Goal: Task Accomplishment & Management: Use online tool/utility

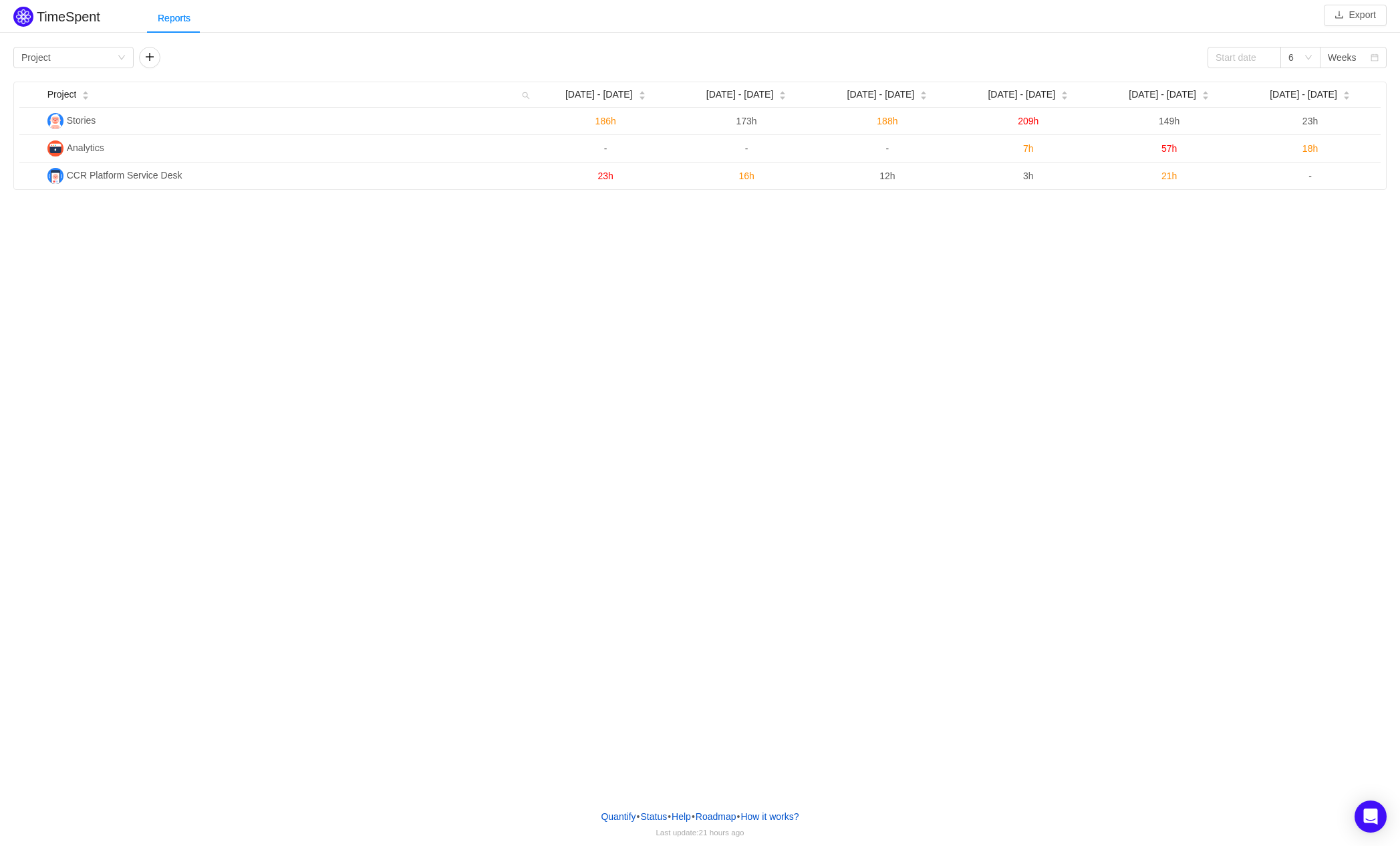
click at [382, 223] on div "TimeSpent Export Reports Group by Project 6 Weeks Project [DATE] - [DATE] Aug […" at bounding box center [700, 399] width 1400 height 798
click at [639, 233] on div "TimeSpent Export Reports Group by Project 6 Weeks Project [DATE] - [DATE] Aug […" at bounding box center [700, 399] width 1400 height 798
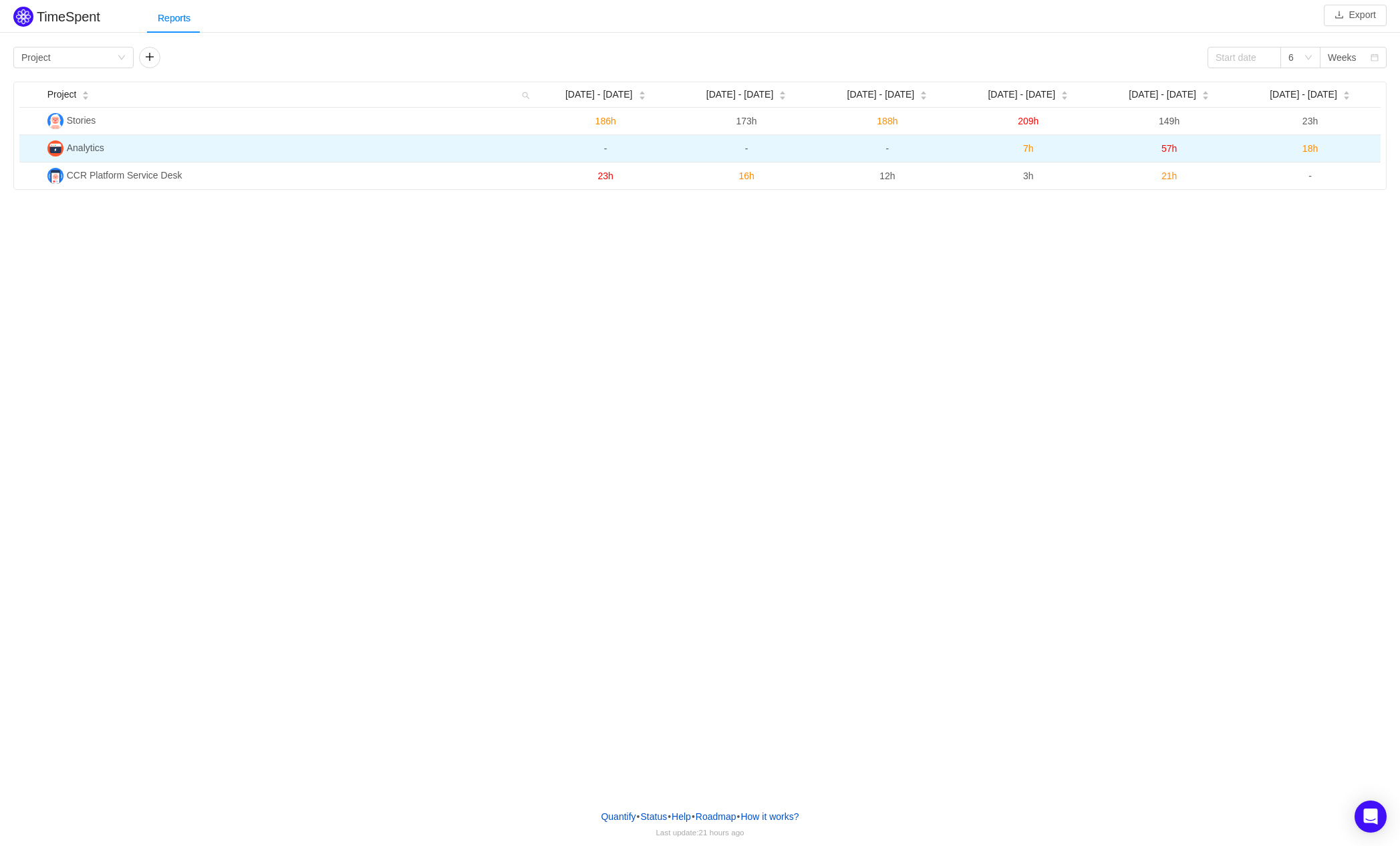
click at [134, 150] on td "Analytics" at bounding box center [288, 149] width 493 height 28
click at [90, 147] on span "Analytics" at bounding box center [85, 148] width 38 height 11
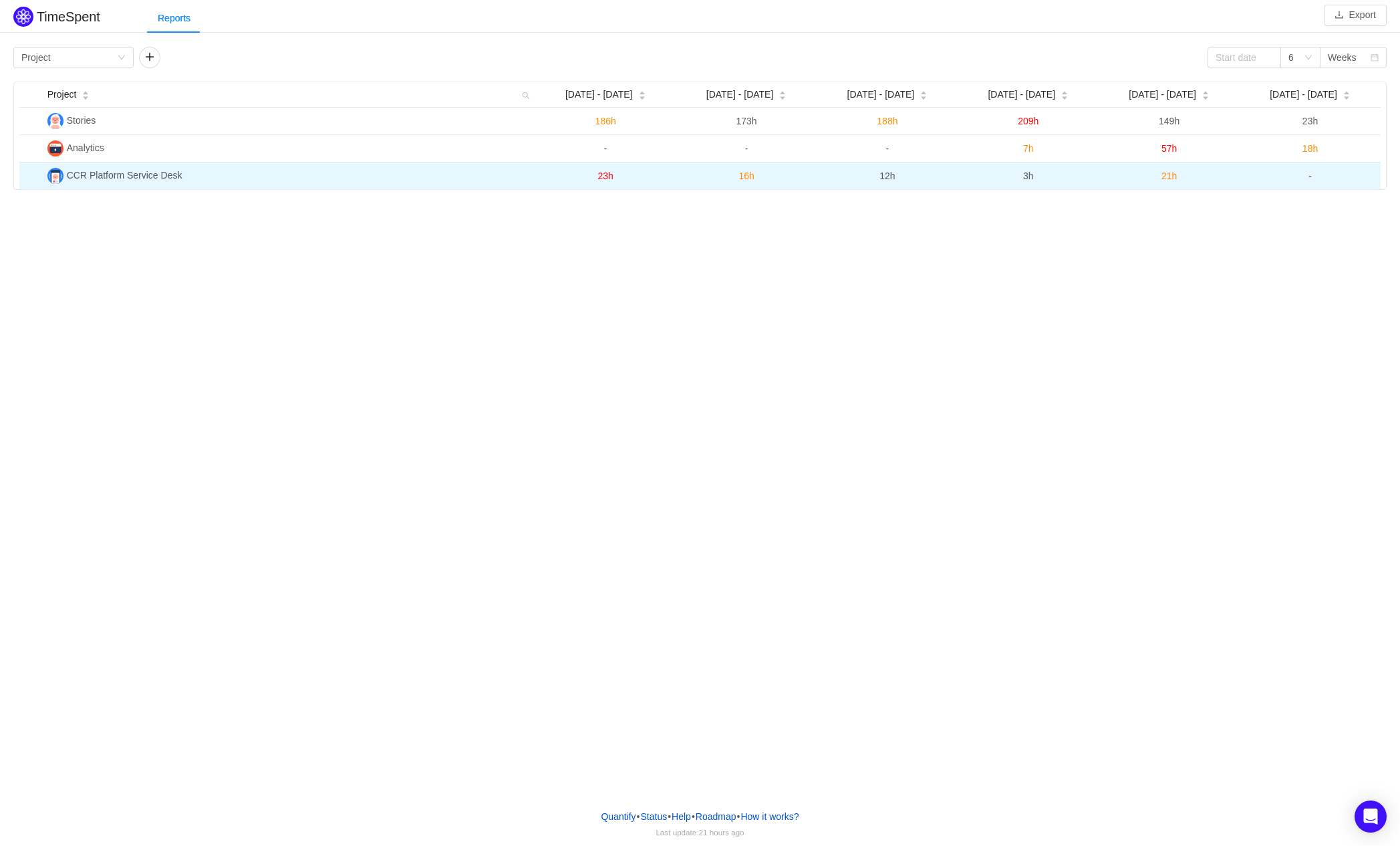
click at [103, 174] on span "CCR Platform Service Desk" at bounding box center [124, 175] width 116 height 11
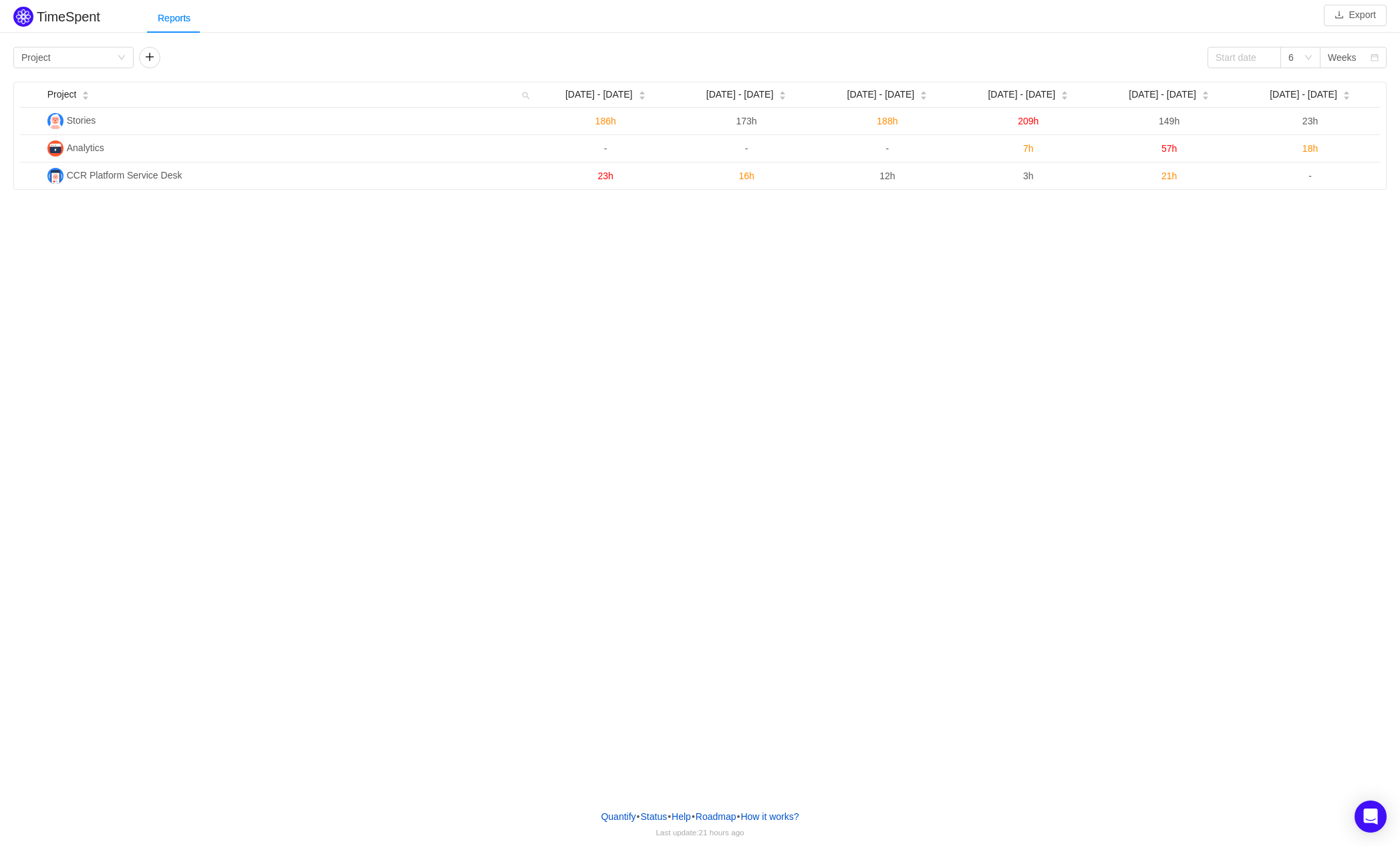
click at [954, 207] on div "TimeSpent Export Reports Group by Project 6 Weeks Project [DATE] - [DATE] Aug […" at bounding box center [700, 399] width 1400 height 798
click at [99, 58] on div "Group by Project" at bounding box center [69, 58] width 96 height 20
click at [450, 33] on div "TimeSpent Export Reports Group by Project 6 Weeks Project [DATE] - [DATE] Aug […" at bounding box center [700, 97] width 1400 height 187
click at [1018, 89] on span "[DATE] - [DATE]" at bounding box center [1021, 94] width 68 height 14
click at [1029, 102] on div "[DATE] - [DATE]" at bounding box center [1028, 94] width 81 height 14
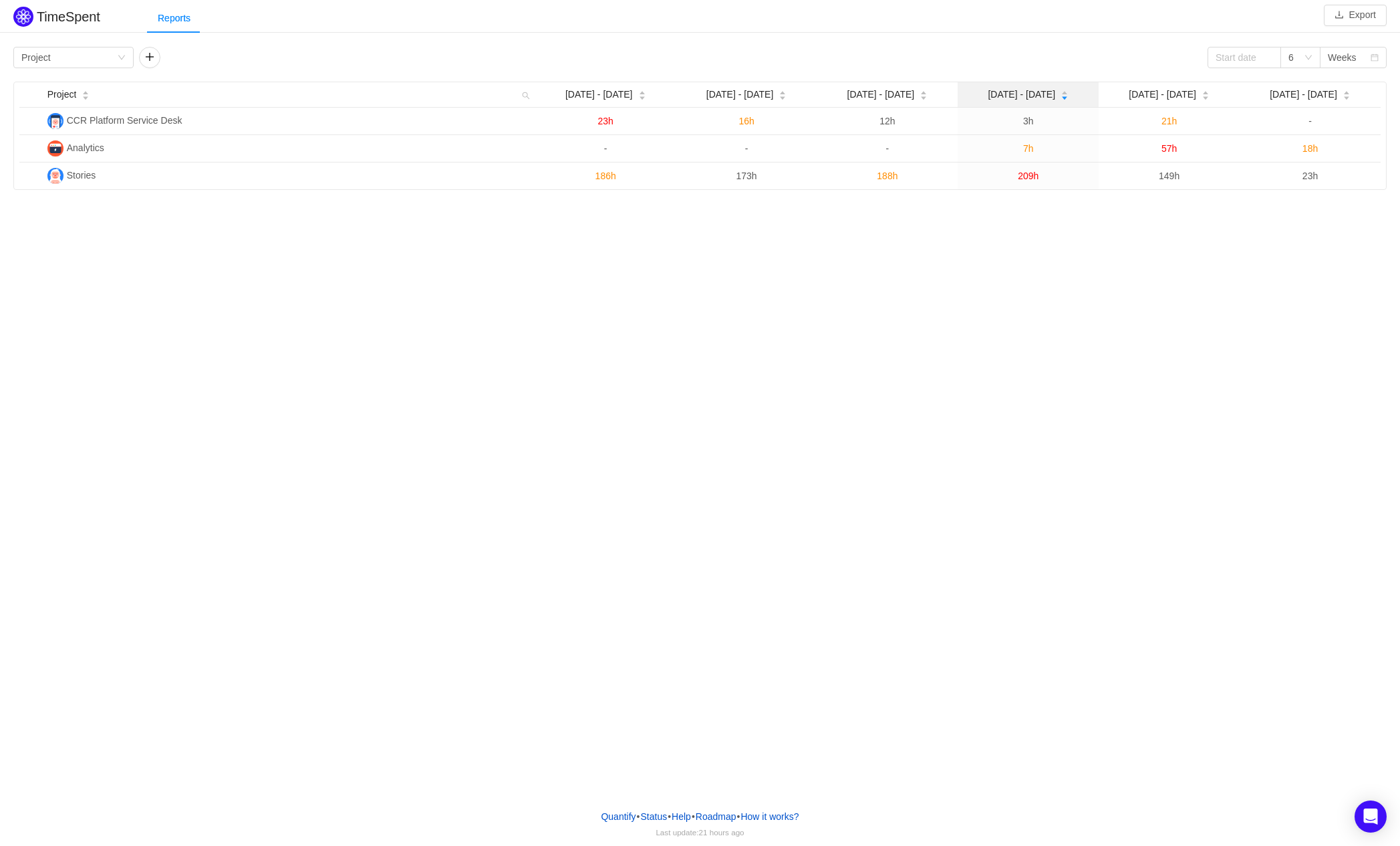
click at [1061, 98] on icon "icon: caret-down" at bounding box center [1065, 98] width 8 height 8
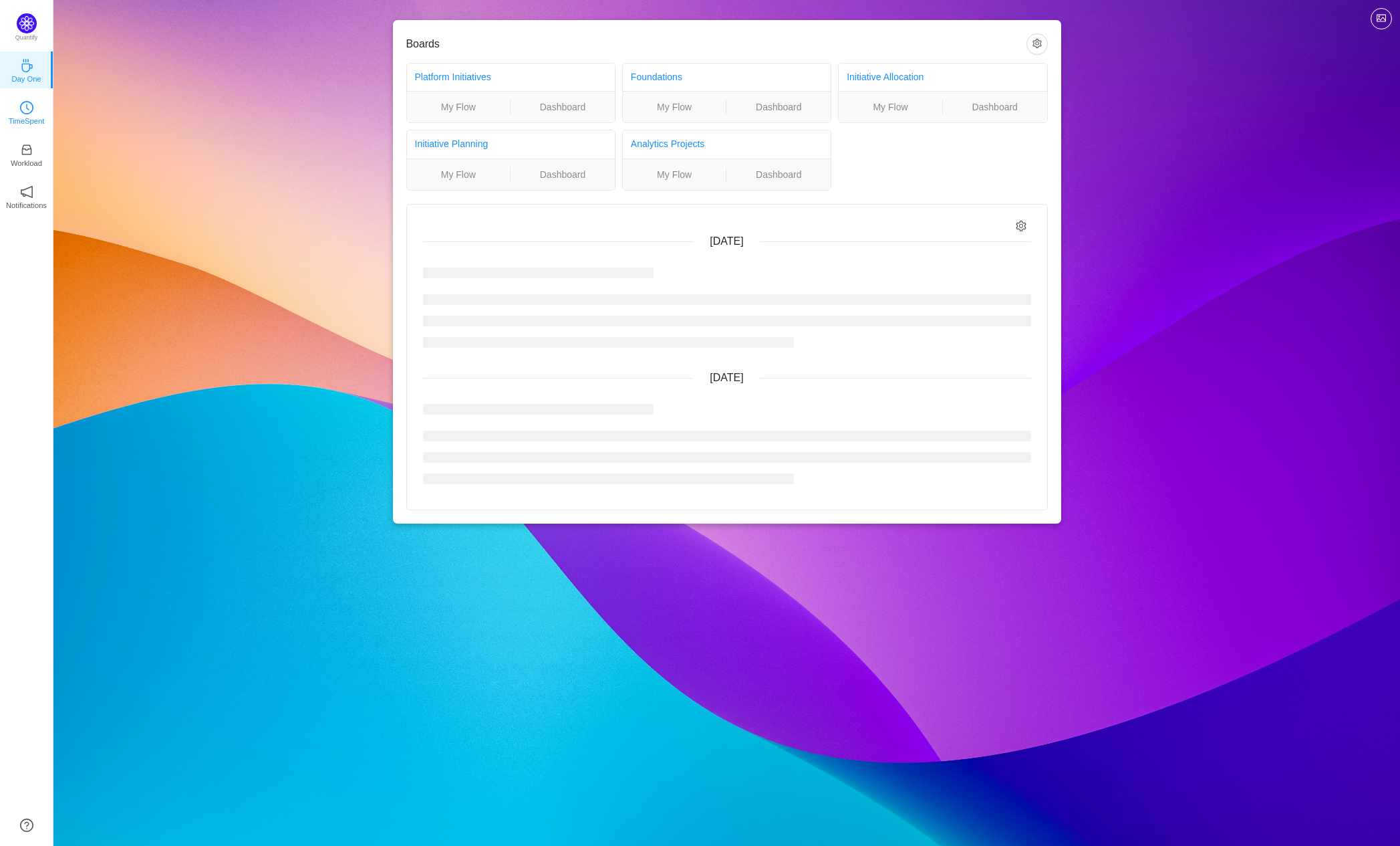
click at [33, 118] on link "TimeSpent" at bounding box center [27, 112] width 13 height 13
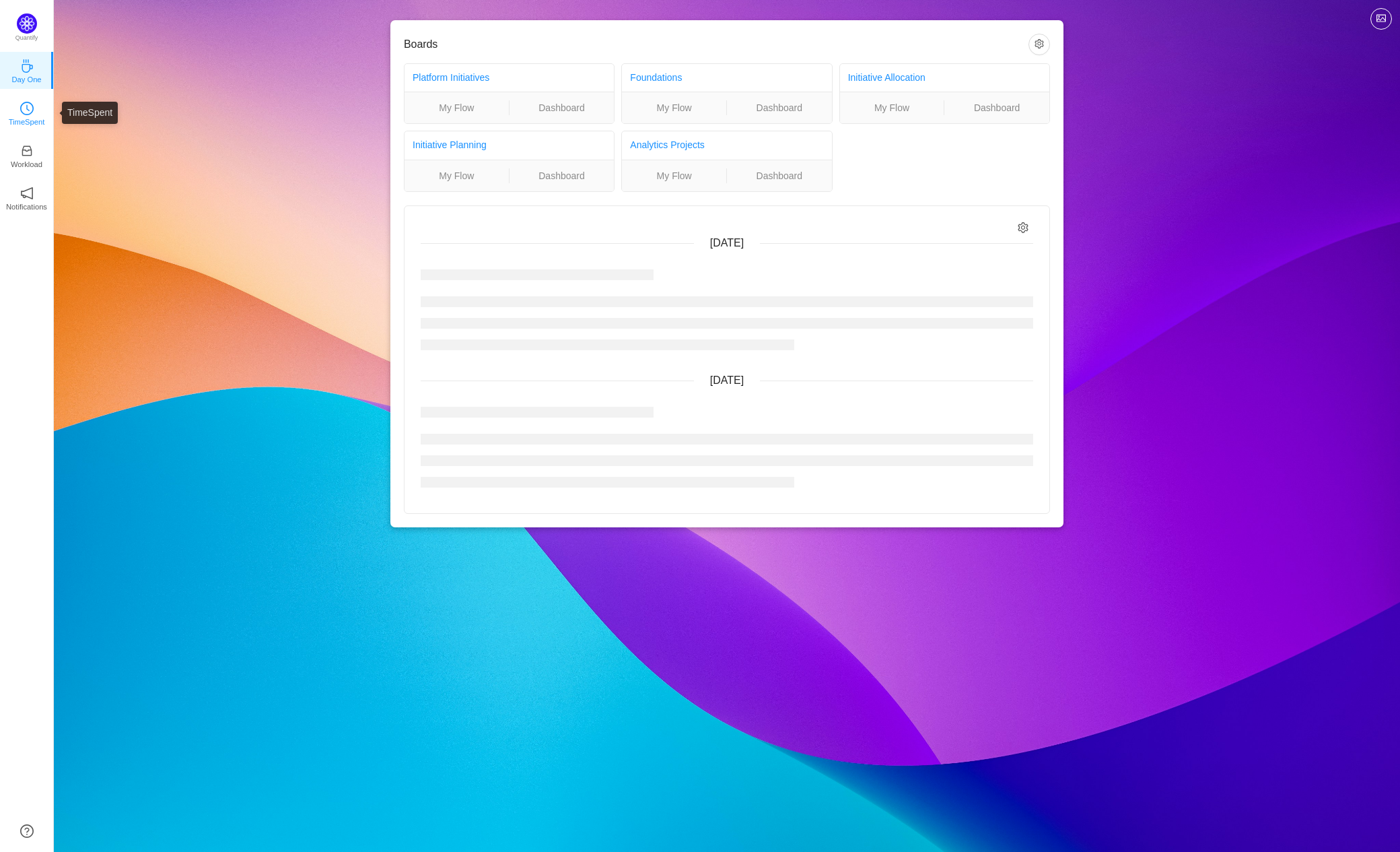
click at [34, 113] on link "TimeSpent" at bounding box center [27, 113] width 13 height 13
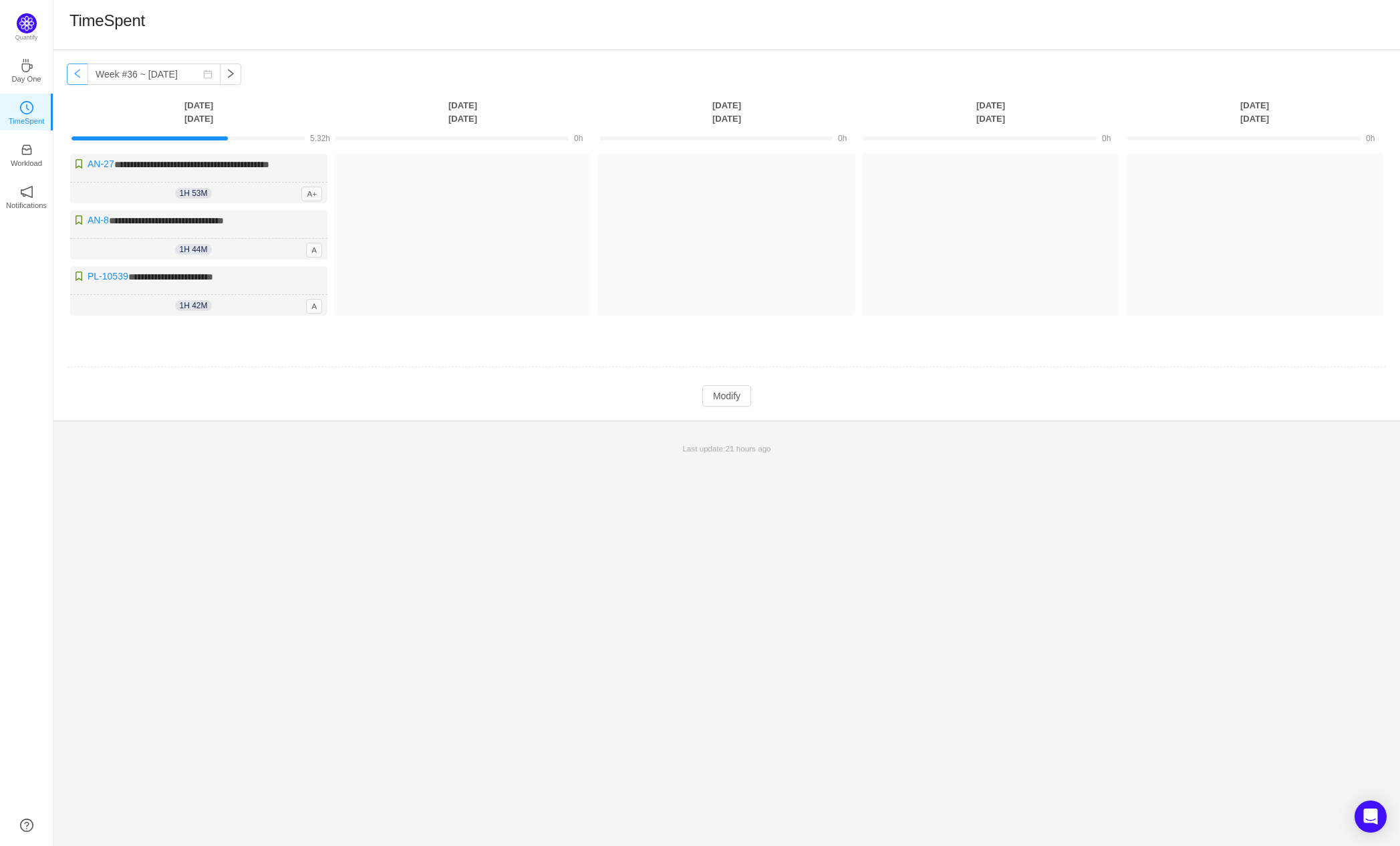
click at [73, 77] on button "button" at bounding box center [78, 74] width 22 height 22
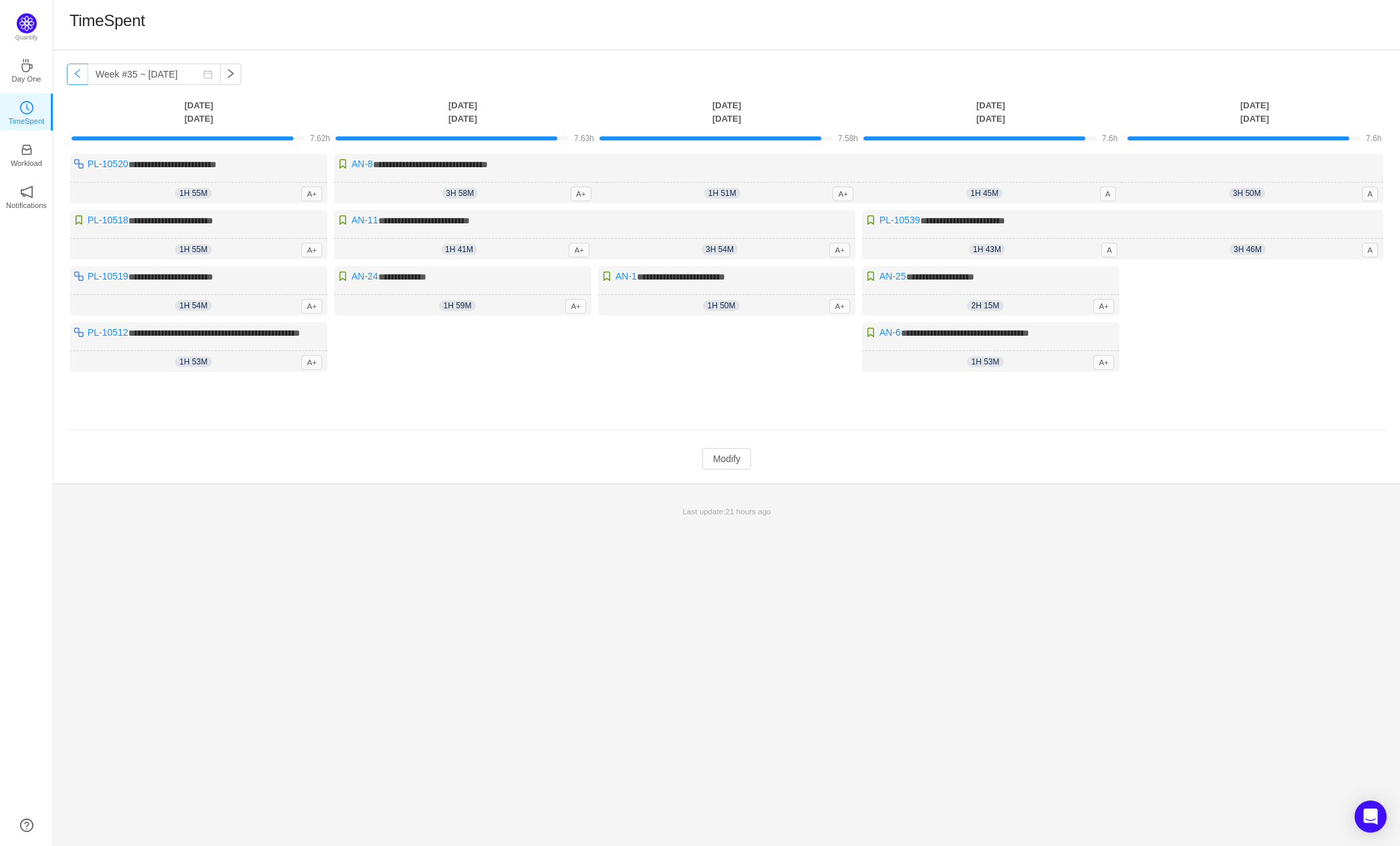
click at [73, 77] on button "button" at bounding box center [78, 74] width 22 height 22
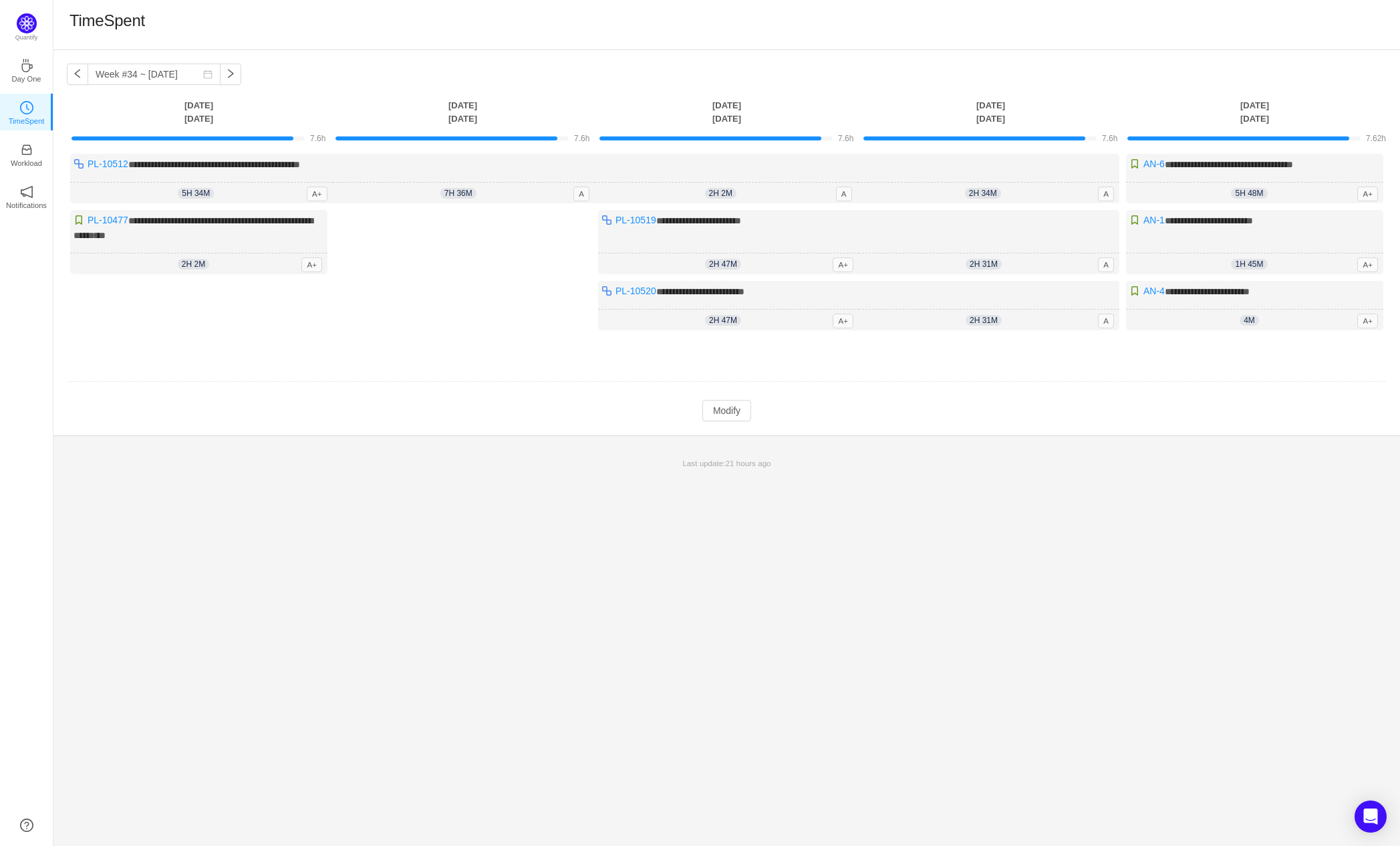
drag, startPoint x: 73, startPoint y: 77, endPoint x: 493, endPoint y: 456, distance: 565.7
click at [493, 457] on p "Last update: 21 hours ago" at bounding box center [727, 463] width 1331 height 12
click at [77, 76] on button "button" at bounding box center [78, 74] width 22 height 22
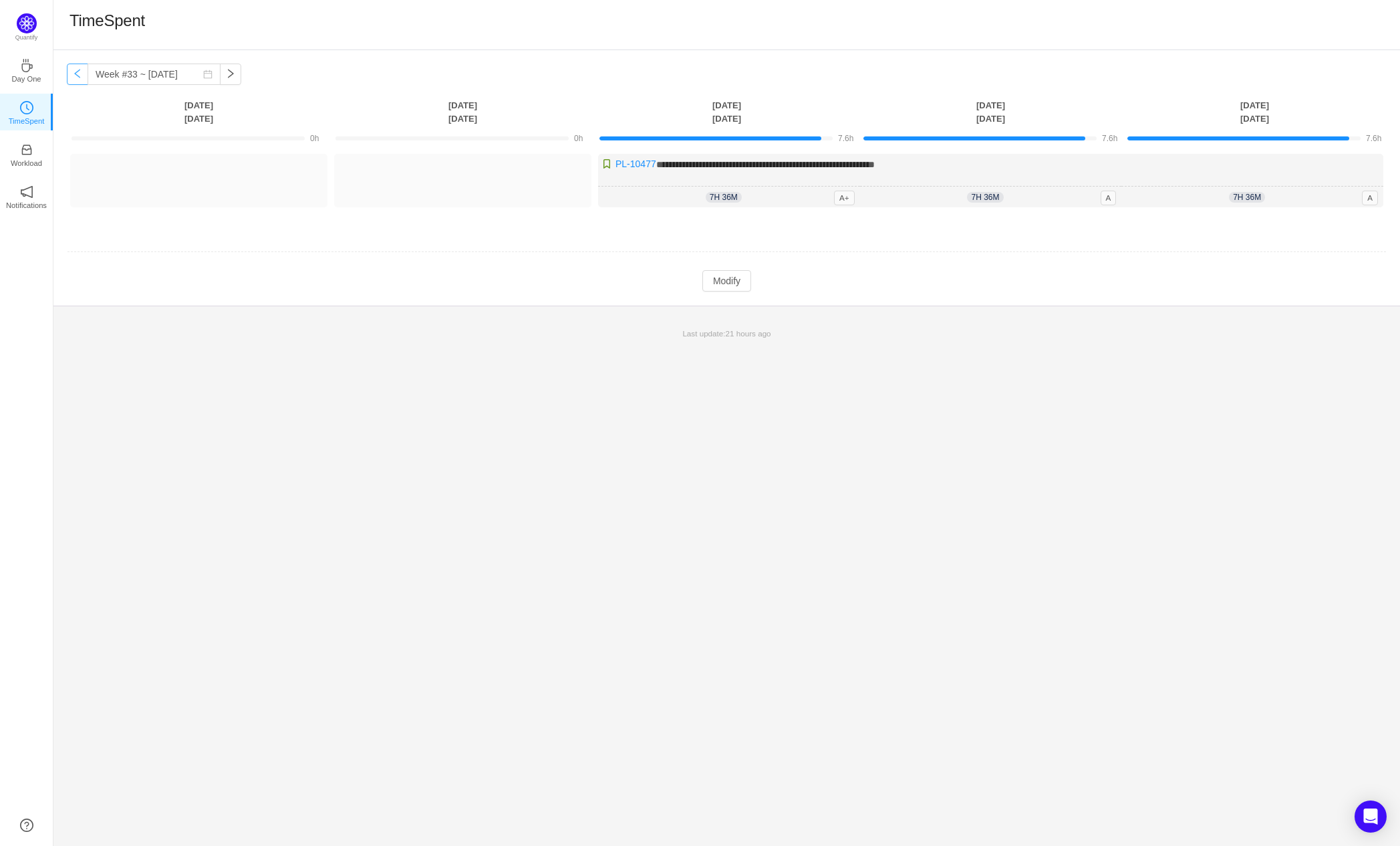
click at [77, 76] on button "button" at bounding box center [78, 74] width 22 height 22
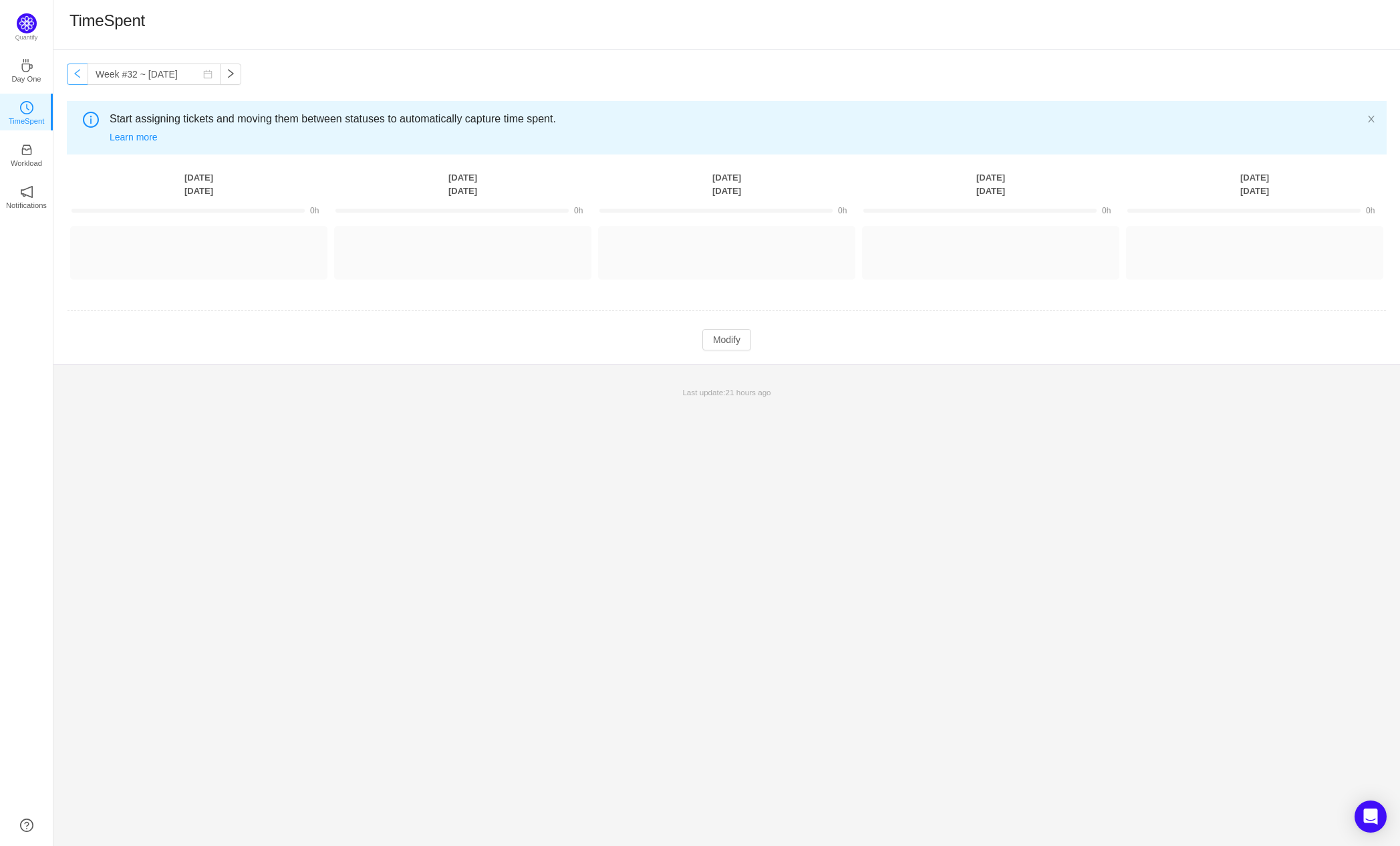
click at [77, 76] on button "button" at bounding box center [78, 74] width 22 height 22
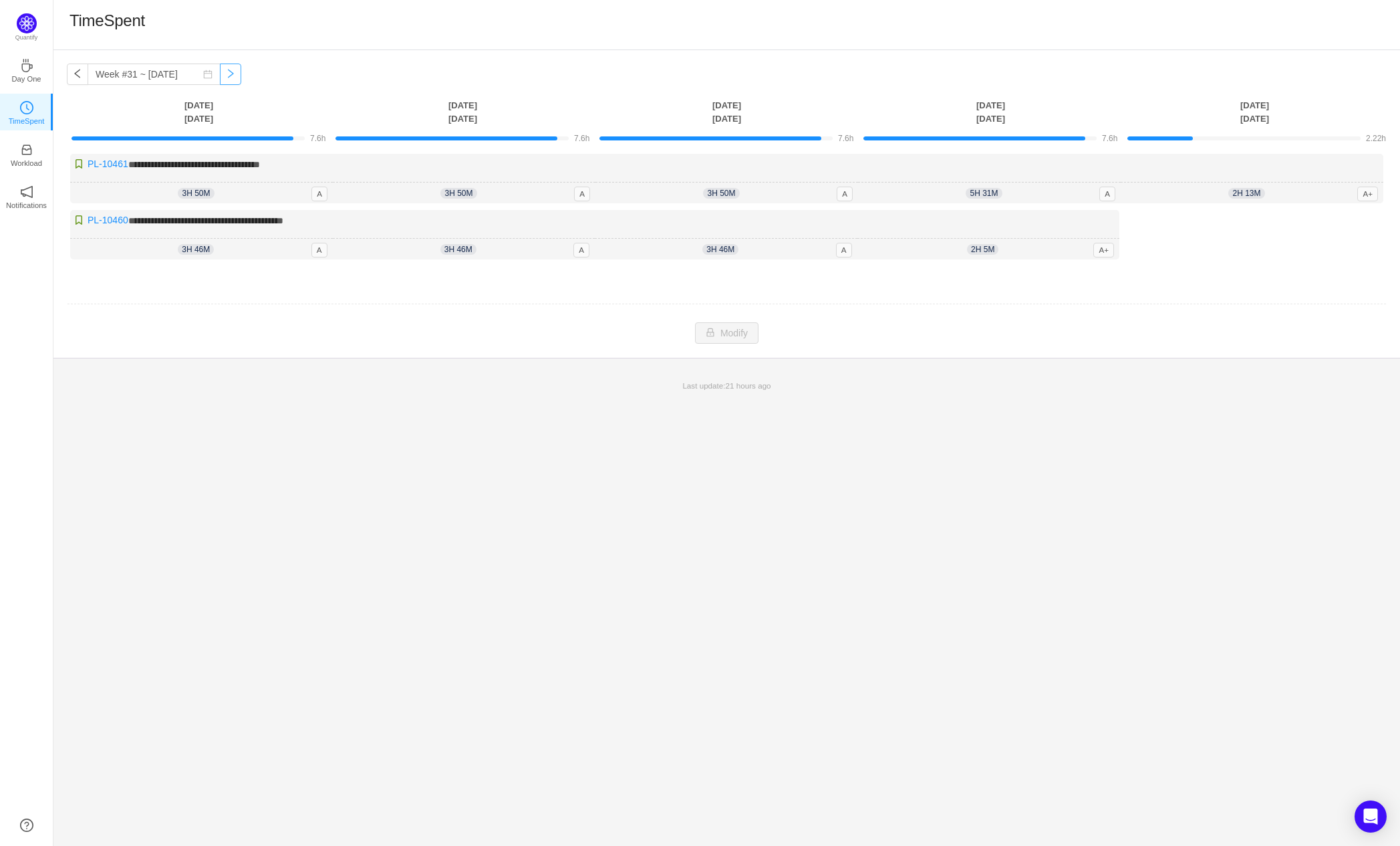
click at [224, 75] on button "button" at bounding box center [231, 74] width 22 height 22
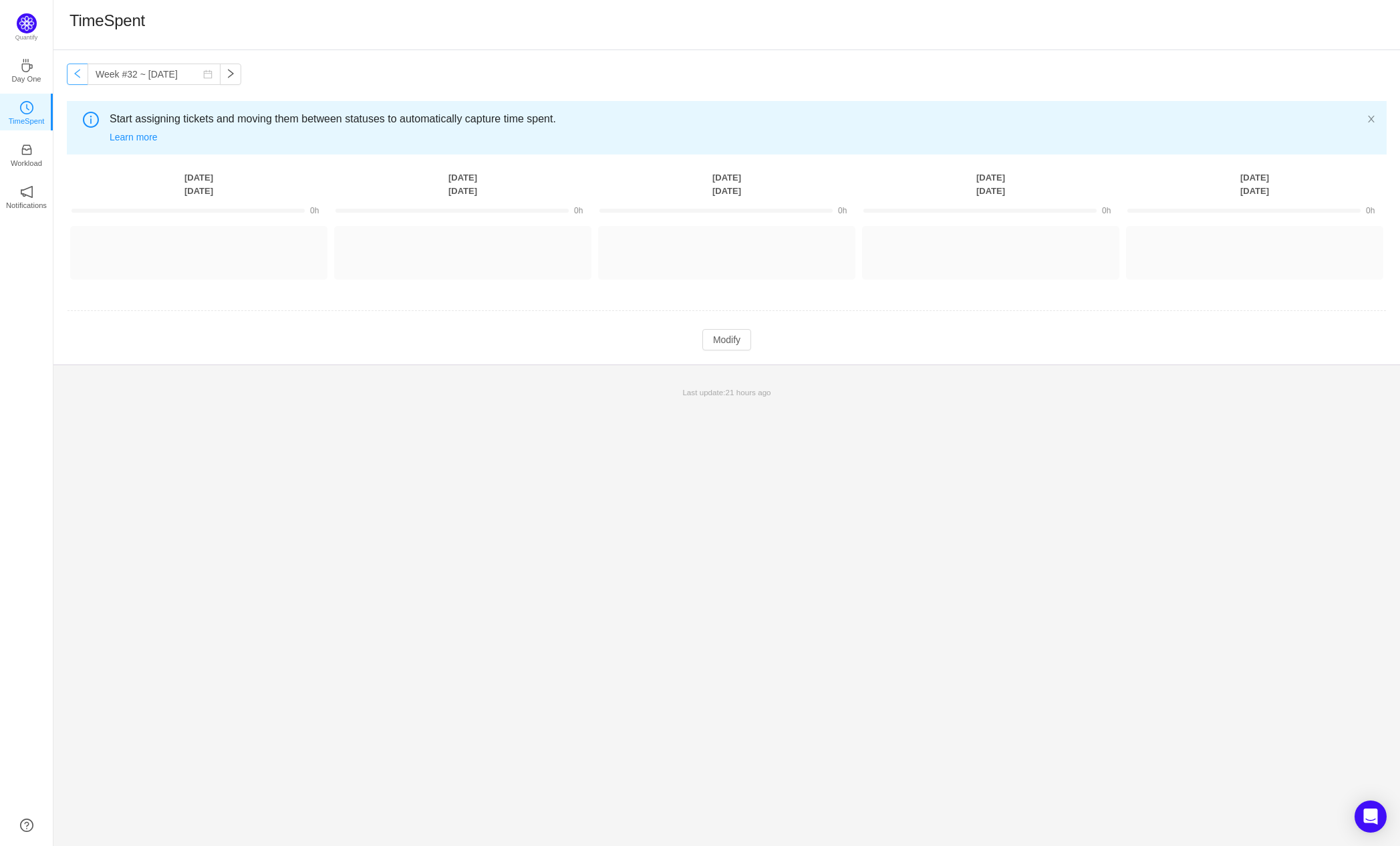
click at [83, 73] on button "button" at bounding box center [78, 74] width 22 height 22
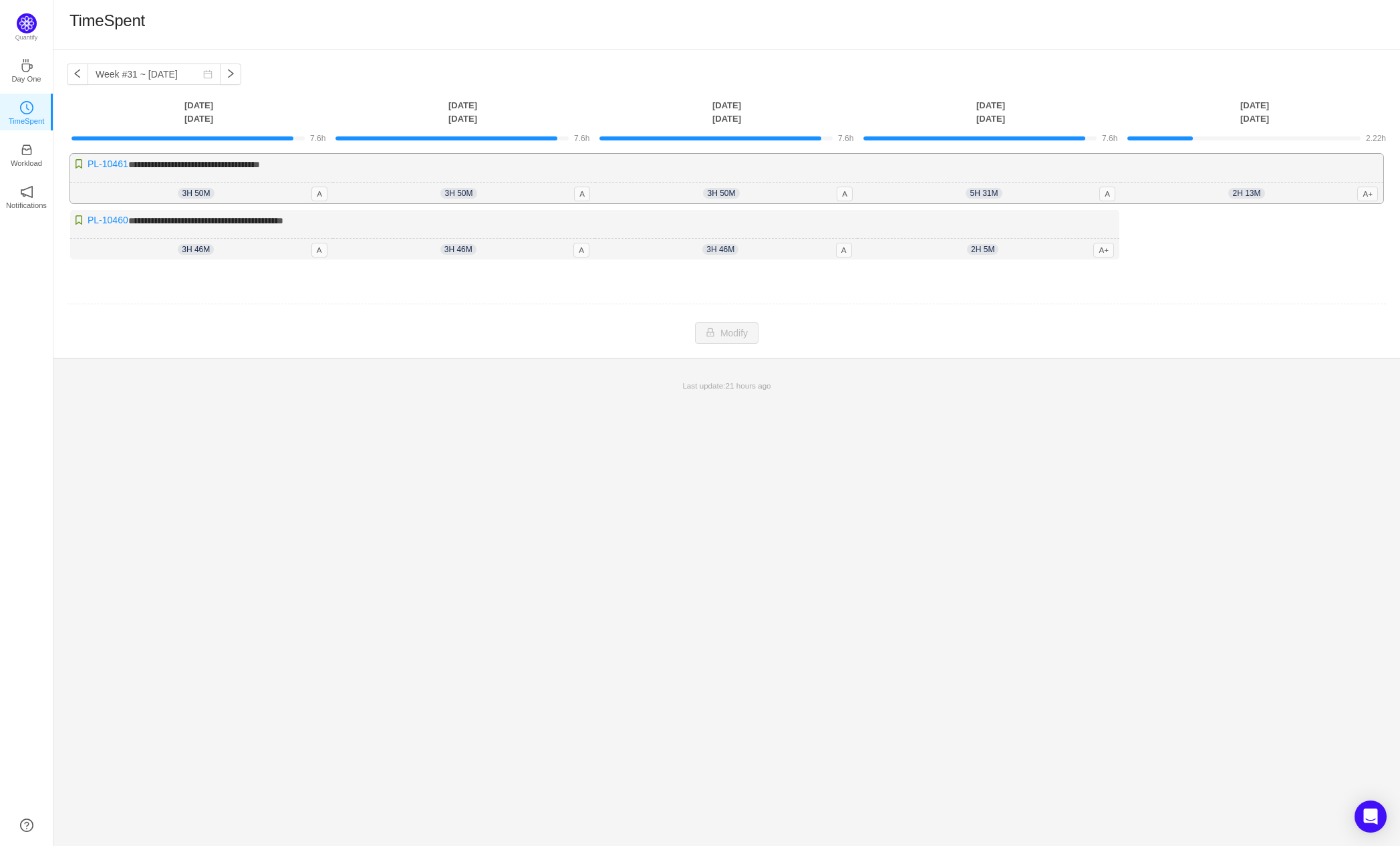
click at [455, 165] on div "**********" at bounding box center [726, 178] width 1313 height 49
click at [453, 173] on div "**********" at bounding box center [726, 178] width 1313 height 49
click at [224, 78] on button "button" at bounding box center [231, 74] width 22 height 22
type input "Week #32 ~ Aug 04"
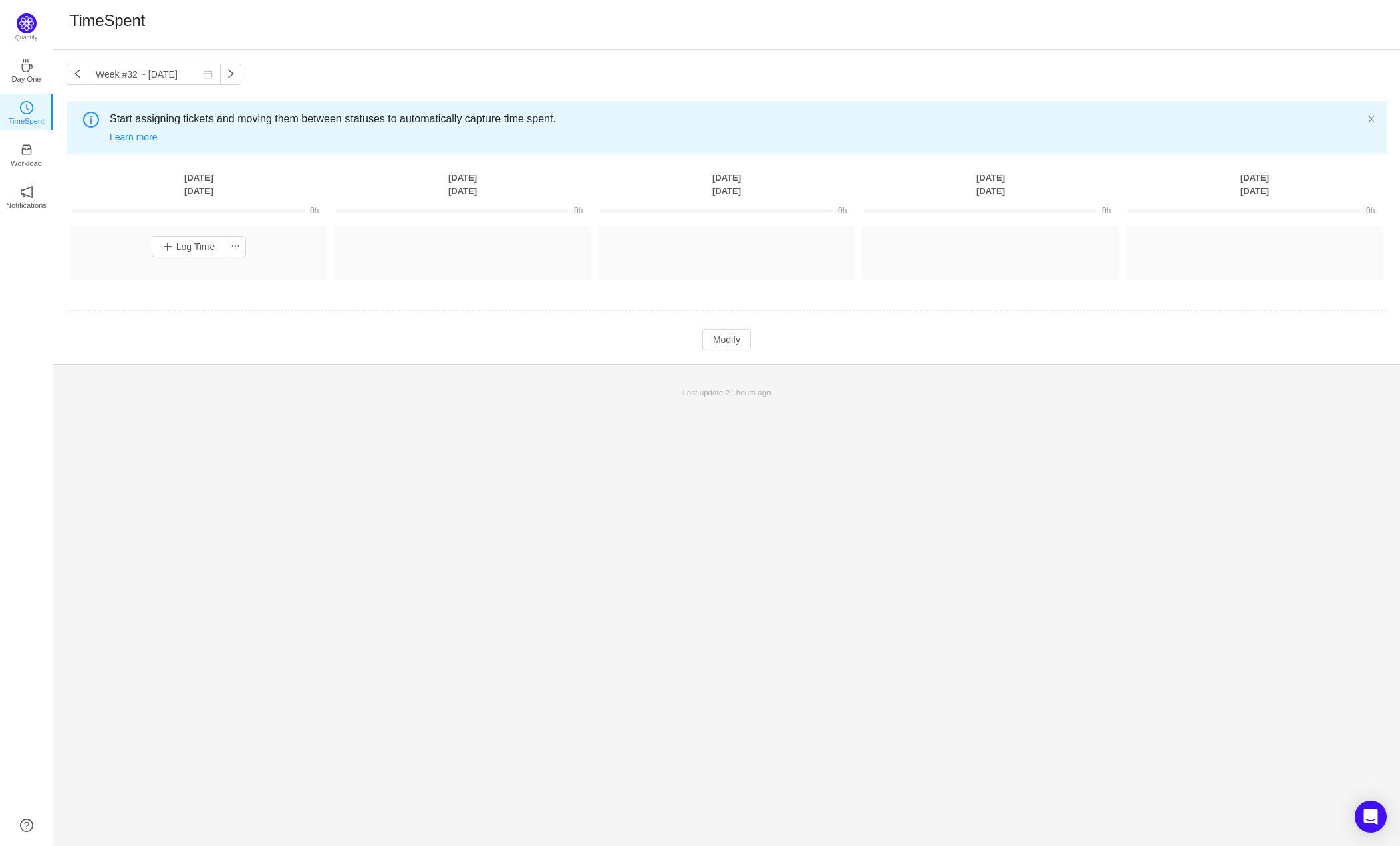
click at [194, 226] on div "Log Time" at bounding box center [198, 253] width 258 height 53
click at [193, 244] on button "Log Time" at bounding box center [188, 247] width 74 height 22
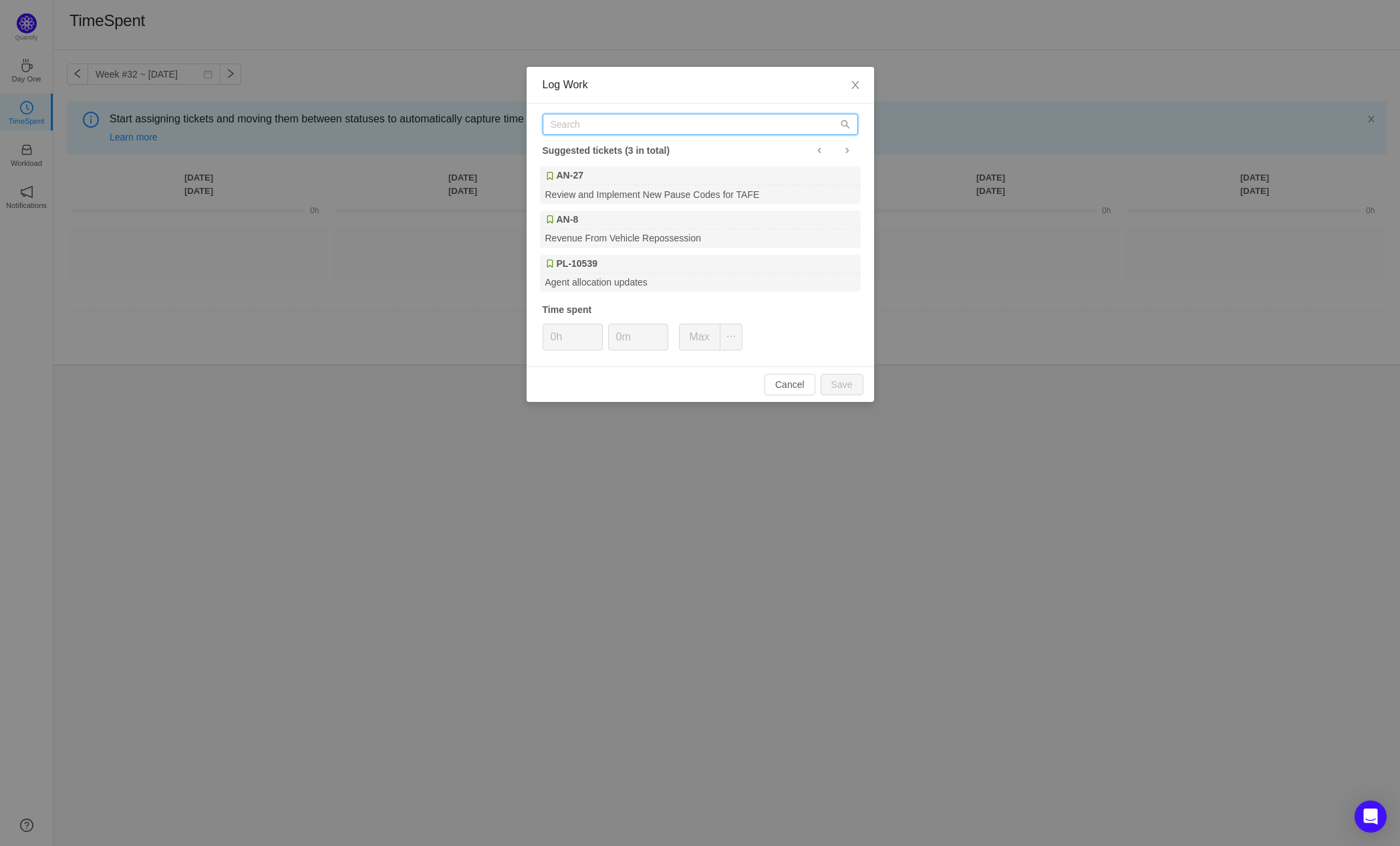
click at [692, 125] on input "text" at bounding box center [700, 124] width 315 height 22
click at [674, 236] on div "Revenue From Vehicle Repossession" at bounding box center [700, 239] width 321 height 18
click at [687, 341] on button "Max" at bounding box center [700, 337] width 42 height 27
type input "8h"
